Goal: Task Accomplishment & Management: Use online tool/utility

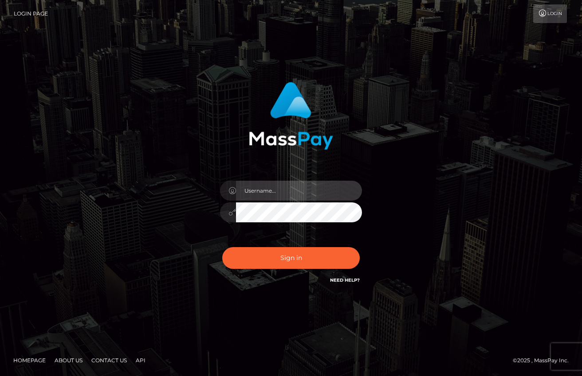
click at [297, 184] on input "text" at bounding box center [299, 191] width 126 height 20
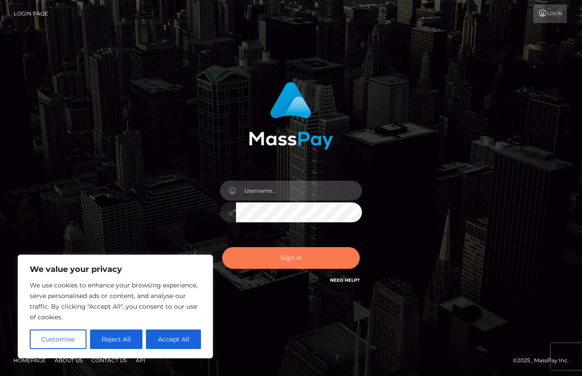
type input "[EMAIL_ADDRESS][DOMAIN_NAME]"
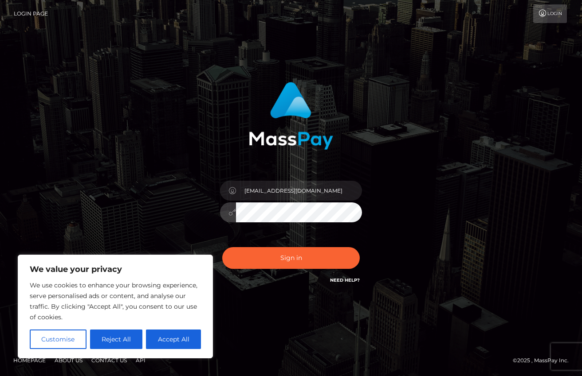
click at [222, 247] on button "Sign in" at bounding box center [290, 258] width 137 height 22
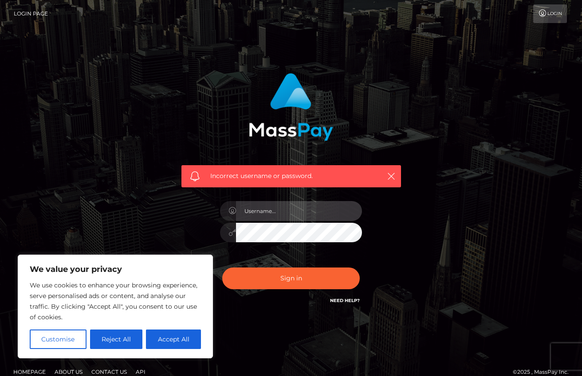
click at [263, 214] on input "text" at bounding box center [299, 211] width 126 height 20
type input "[EMAIL_ADDRESS][DOMAIN_NAME]"
click at [222, 268] on button "Sign in" at bounding box center [290, 279] width 137 height 22
